Goal: Task Accomplishment & Management: Complete application form

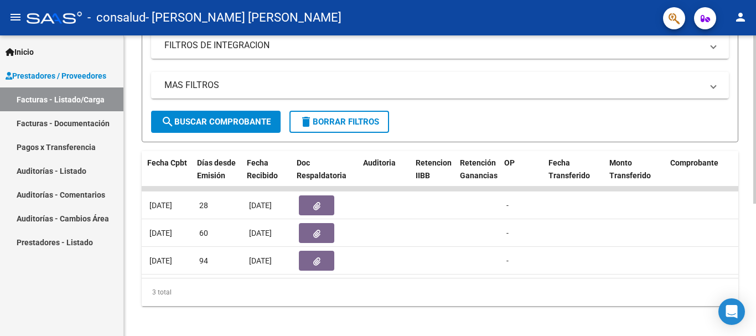
scroll to position [0, 570]
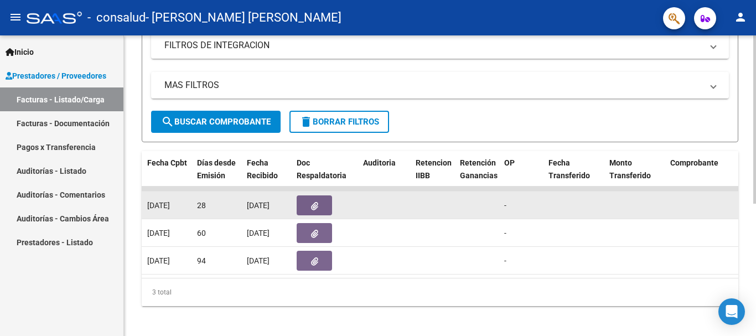
click at [436, 206] on datatable-body-cell at bounding box center [433, 204] width 44 height 27
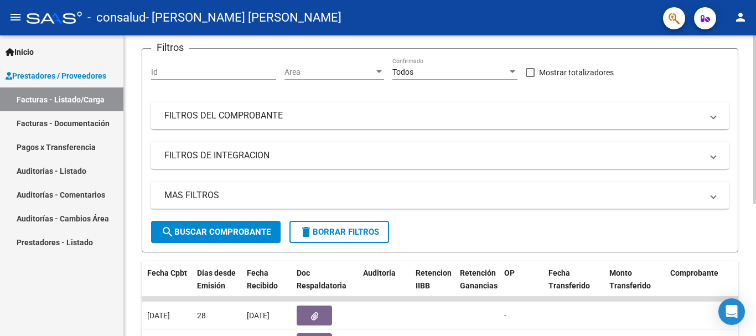
scroll to position [70, 0]
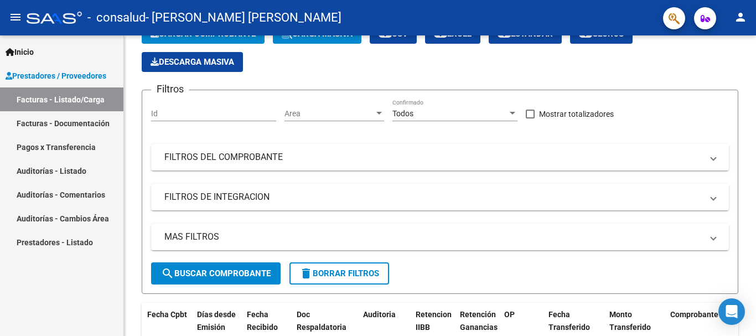
click at [81, 150] on link "Pagos x Transferencia" at bounding box center [61, 147] width 123 height 24
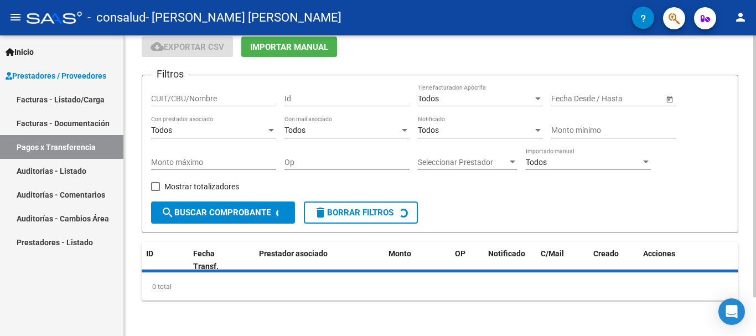
scroll to position [70, 0]
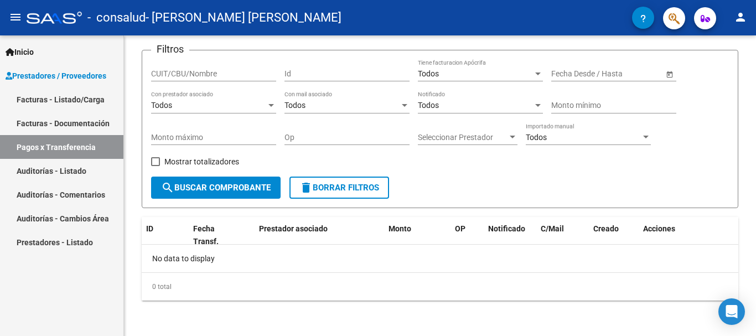
click at [16, 51] on span "Inicio" at bounding box center [20, 52] width 28 height 12
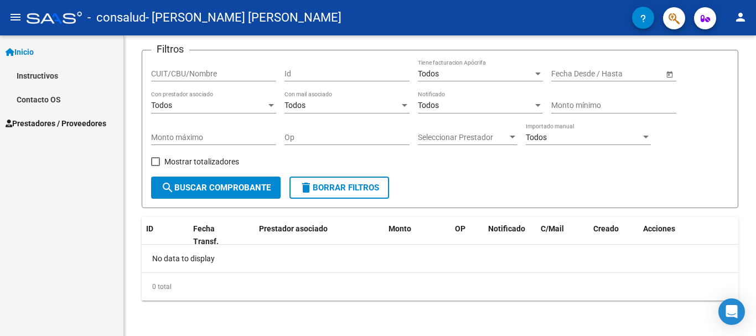
click at [58, 124] on span "Prestadores / Proveedores" at bounding box center [56, 123] width 101 height 12
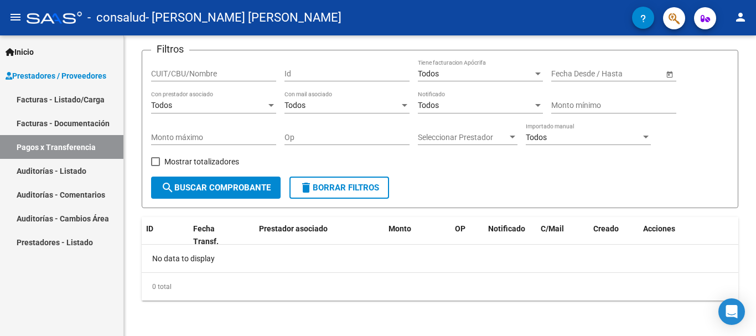
click at [11, 19] on mat-icon "menu" at bounding box center [15, 17] width 13 height 13
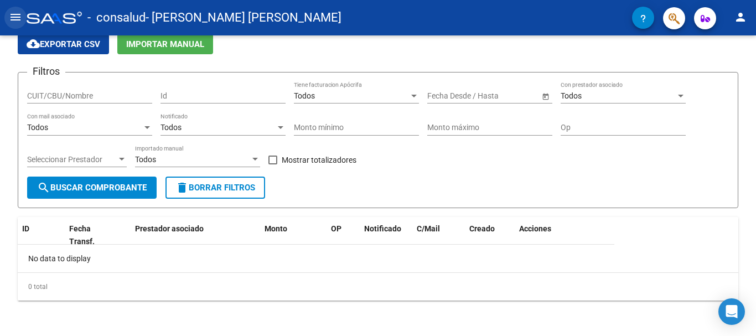
scroll to position [48, 0]
click at [15, 20] on mat-icon "menu" at bounding box center [15, 17] width 13 height 13
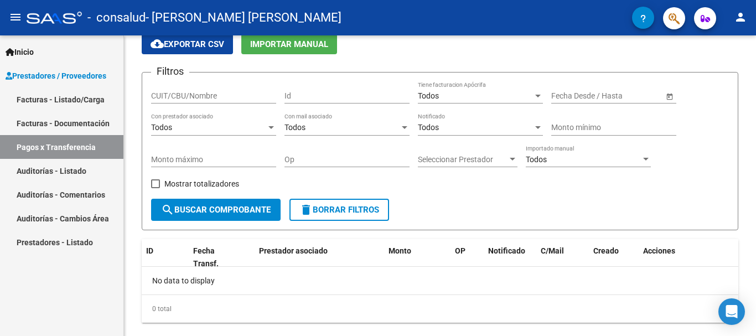
scroll to position [70, 0]
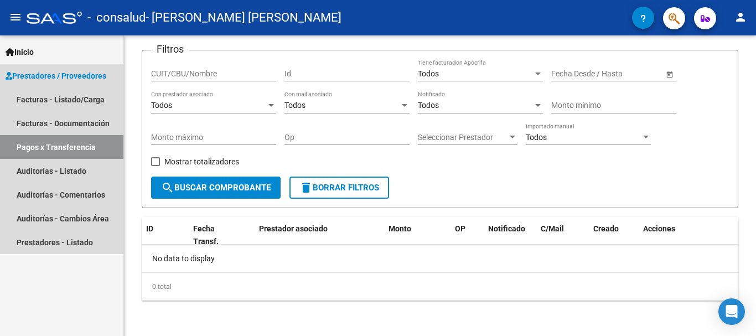
click at [91, 79] on span "Prestadores / Proveedores" at bounding box center [56, 76] width 101 height 12
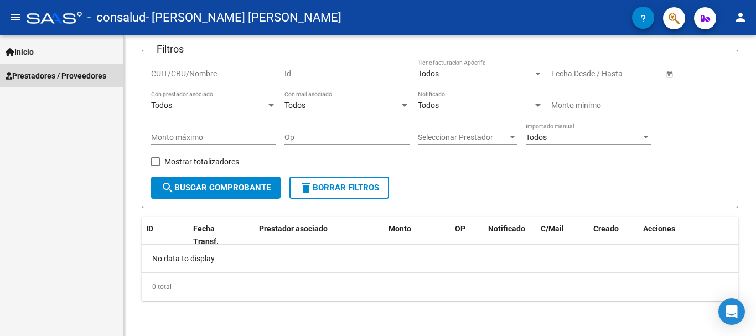
click at [91, 79] on span "Prestadores / Proveedores" at bounding box center [56, 76] width 101 height 12
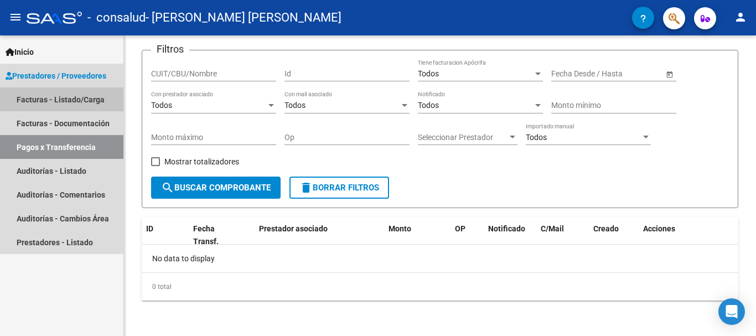
click at [103, 106] on link "Facturas - Listado/Carga" at bounding box center [61, 99] width 123 height 24
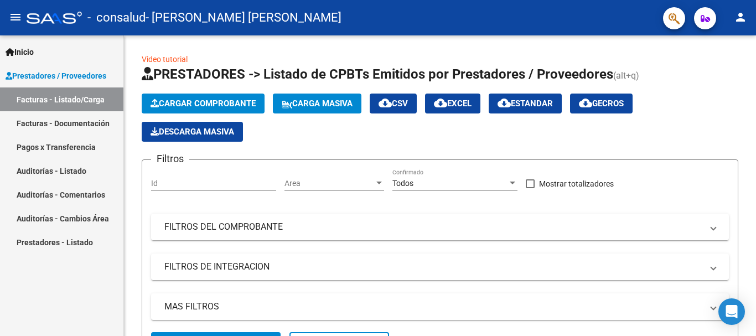
click at [74, 247] on link "Prestadores - Listado" at bounding box center [61, 242] width 123 height 24
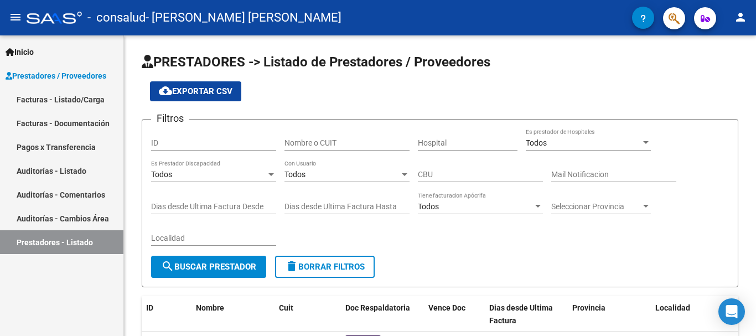
click at [23, 58] on span "Inicio" at bounding box center [20, 52] width 28 height 12
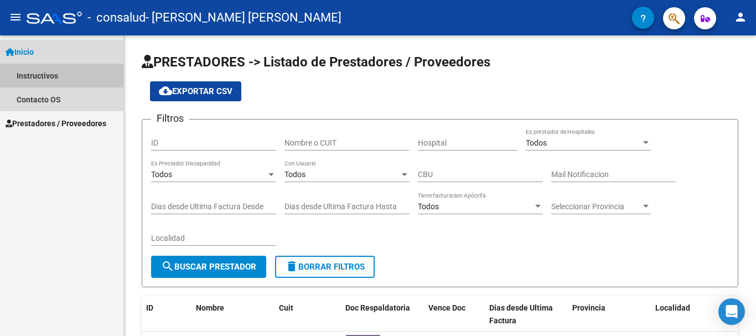
click at [42, 76] on link "Instructivos" at bounding box center [61, 76] width 123 height 24
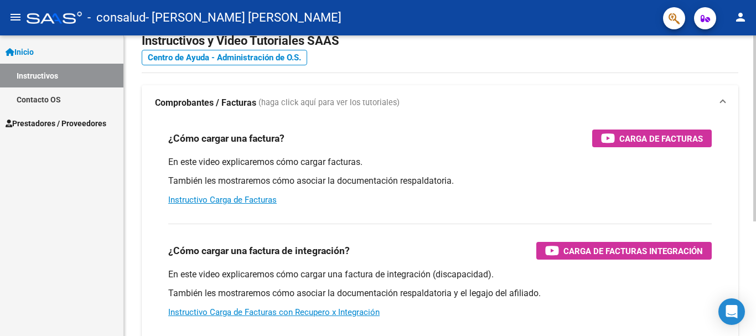
scroll to position [55, 0]
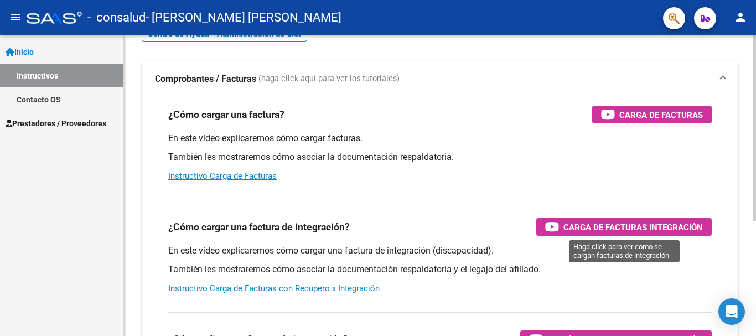
click at [663, 227] on span "Carga de Facturas Integración" at bounding box center [632, 227] width 139 height 14
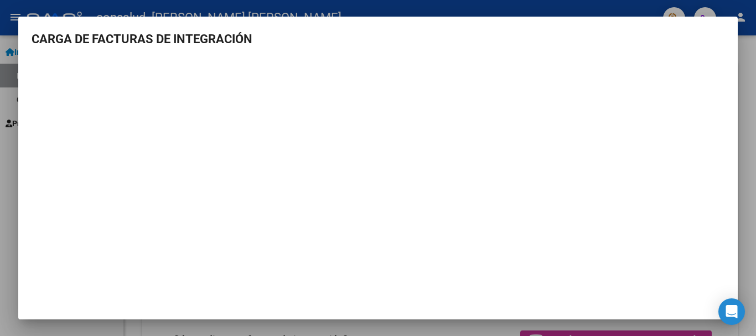
click at [743, 7] on div at bounding box center [378, 168] width 756 height 336
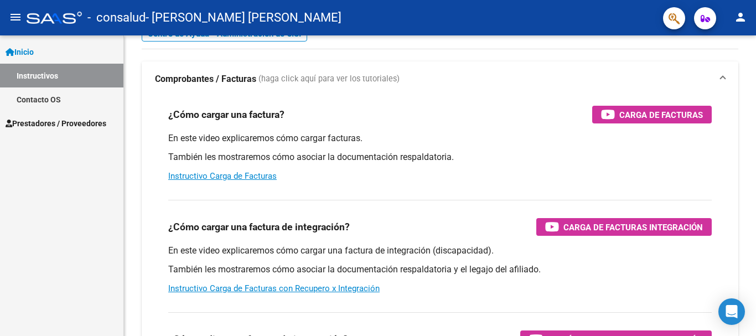
click at [43, 119] on span "Prestadores / Proveedores" at bounding box center [56, 123] width 101 height 12
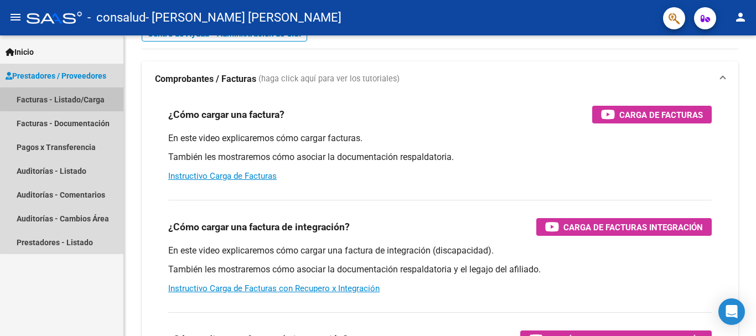
click at [86, 97] on link "Facturas - Listado/Carga" at bounding box center [61, 99] width 123 height 24
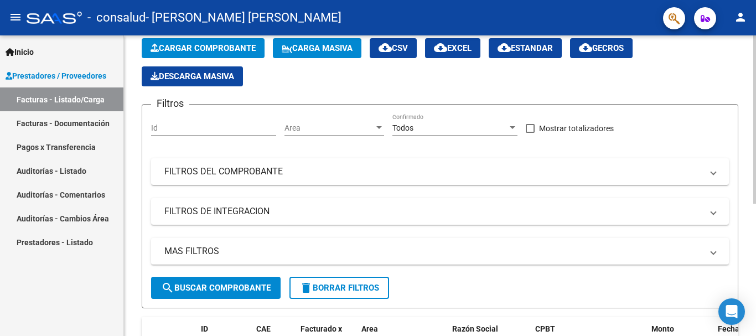
click at [238, 42] on button "Cargar Comprobante" at bounding box center [203, 48] width 123 height 20
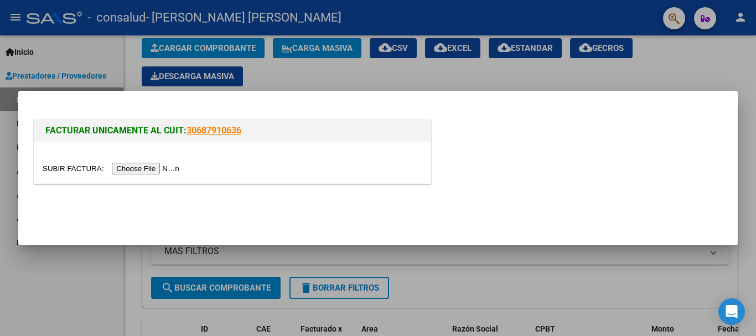
click at [164, 169] on input "file" at bounding box center [113, 169] width 140 height 12
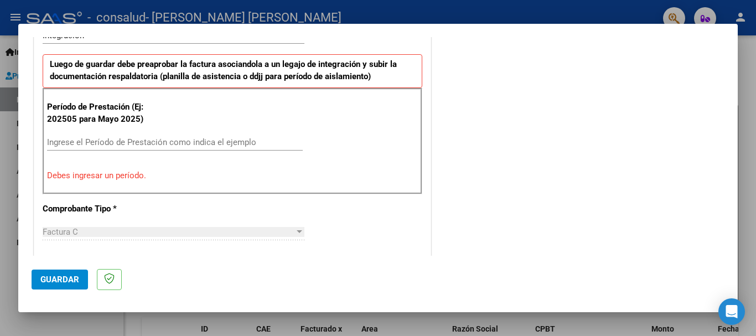
scroll to position [311, 0]
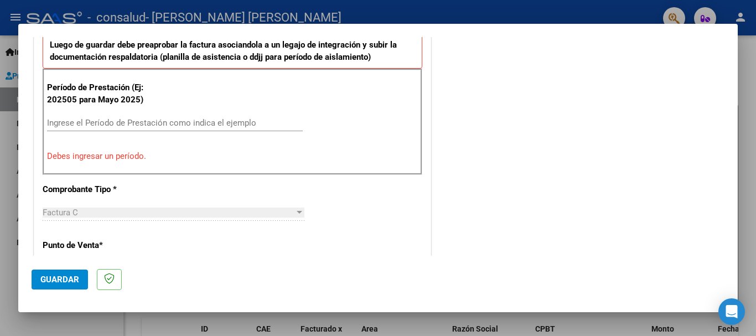
click at [127, 156] on p "Debes ingresar un período." at bounding box center [232, 156] width 371 height 13
click at [118, 124] on input "Ingrese el Período de Prestación como indica el ejemplo" at bounding box center [175, 123] width 256 height 10
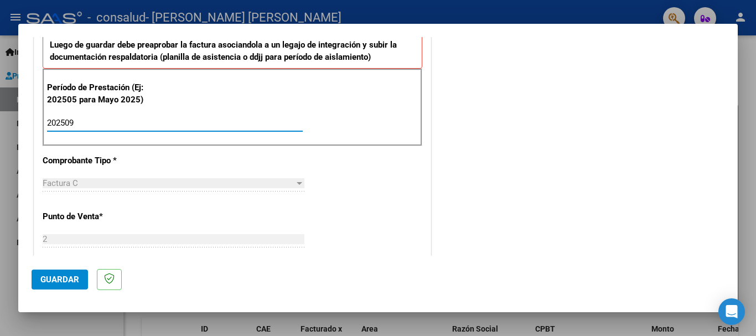
type input "202509"
click at [59, 278] on span "Guardar" at bounding box center [59, 279] width 39 height 10
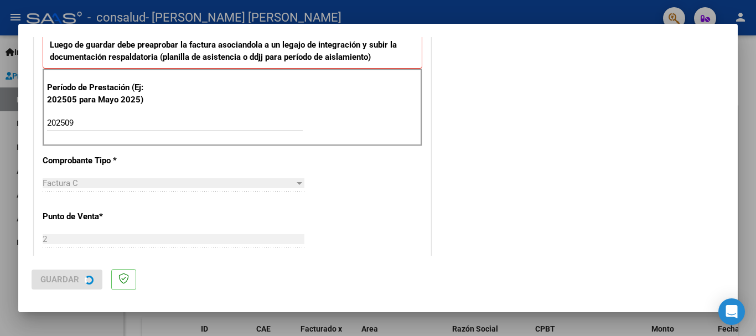
scroll to position [0, 0]
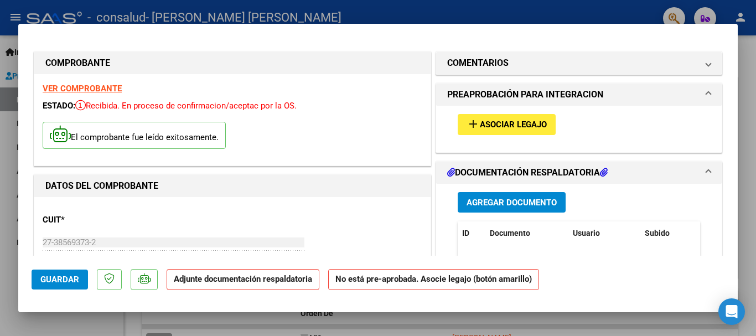
click at [530, 121] on span "Asociar Legajo" at bounding box center [513, 125] width 67 height 10
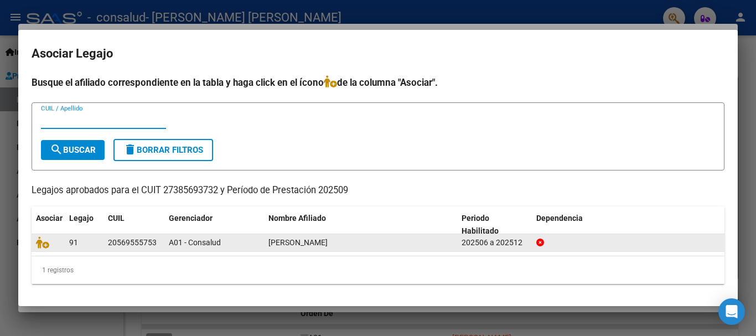
click at [392, 246] on div "[PERSON_NAME]" at bounding box center [360, 242] width 184 height 13
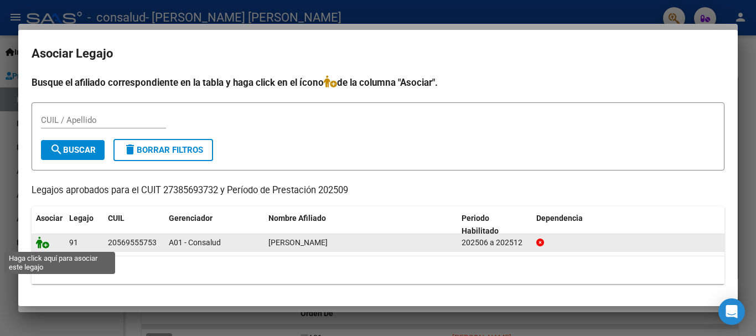
click at [39, 245] on icon at bounding box center [42, 242] width 13 height 12
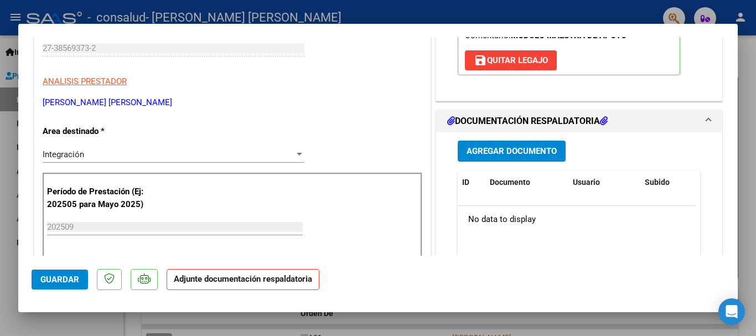
scroll to position [221, 0]
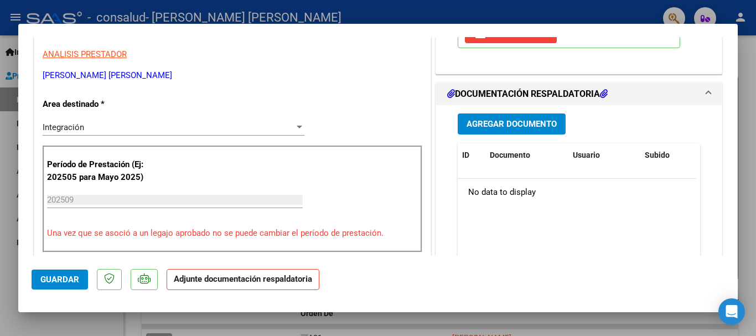
click at [516, 119] on span "Agregar Documento" at bounding box center [511, 124] width 90 height 10
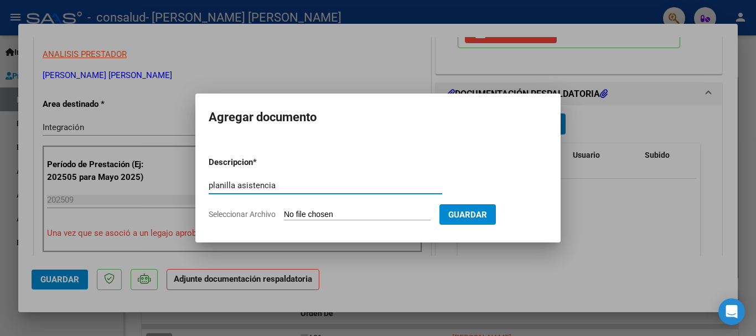
type input "planilla asistencia"
click at [374, 214] on input "Seleccionar Archivo" at bounding box center [357, 215] width 147 height 11
type input "C:\fakepath\CamScanner [DATE] 11.49.pdf"
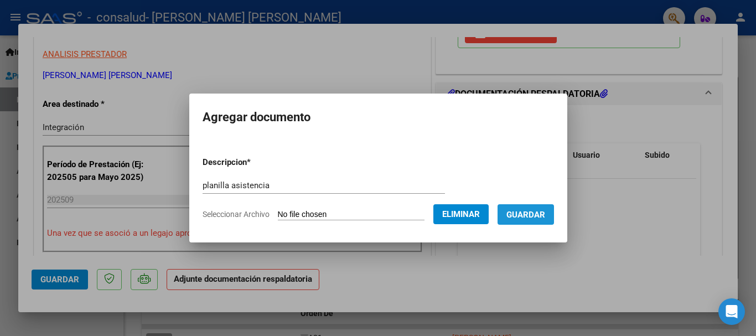
click at [541, 211] on span "Guardar" at bounding box center [525, 215] width 39 height 10
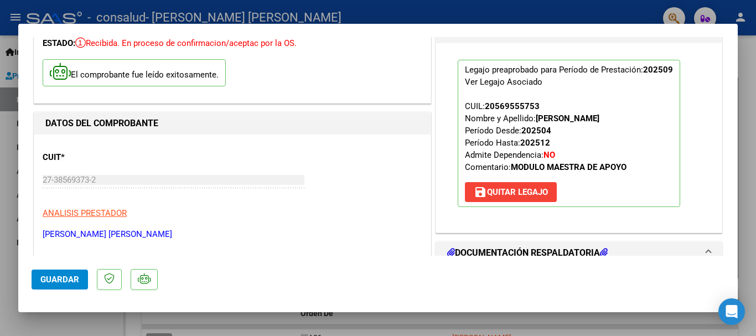
scroll to position [0, 0]
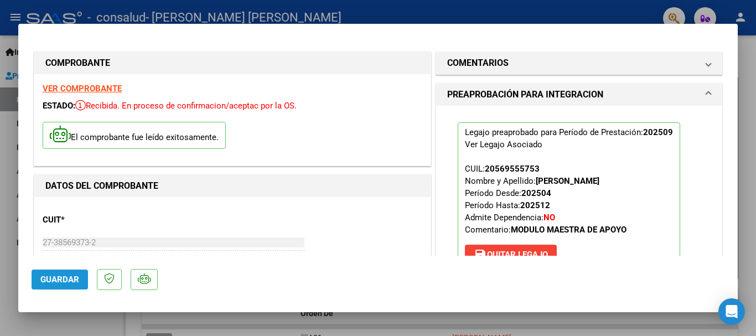
click at [51, 280] on span "Guardar" at bounding box center [59, 279] width 39 height 10
click at [67, 277] on span "Guardar" at bounding box center [59, 279] width 39 height 10
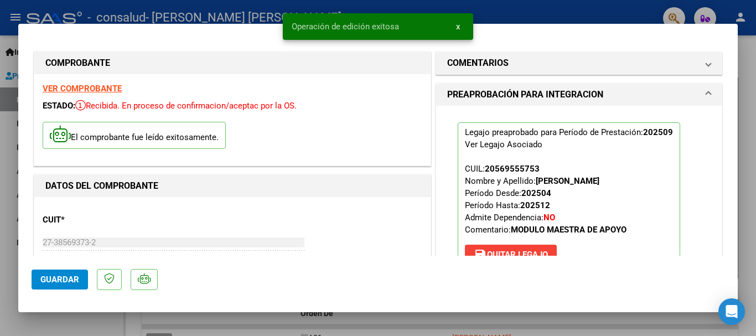
click at [714, 12] on div at bounding box center [378, 168] width 756 height 336
